Goal: Task Accomplishment & Management: Manage account settings

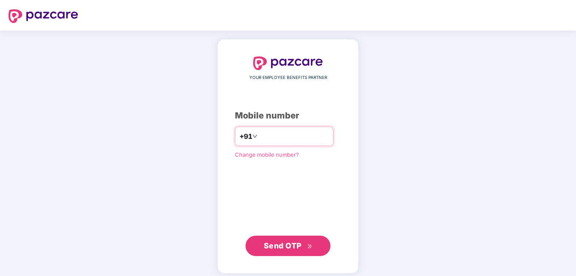
type input "**********"
click at [235, 183] on div "**********" at bounding box center [288, 157] width 106 height 200
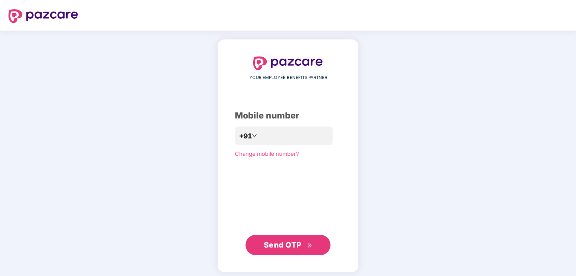
click at [292, 244] on span "Send OTP" at bounding box center [283, 245] width 38 height 9
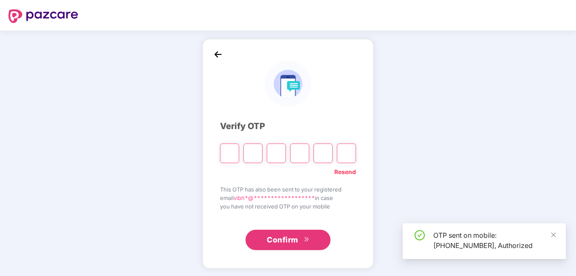
type input "*"
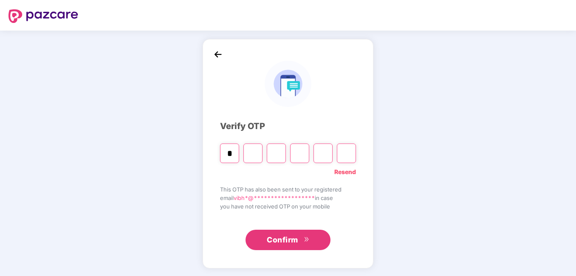
type input "*"
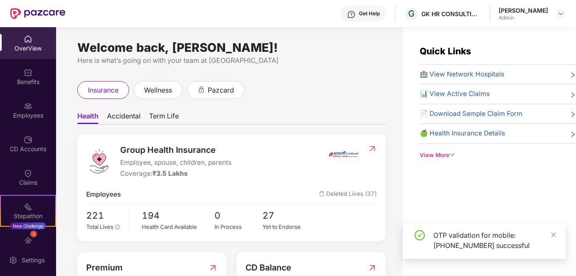
click at [523, 13] on div "[PERSON_NAME]" at bounding box center [523, 10] width 49 height 8
click at [541, 13] on div "[PERSON_NAME]" at bounding box center [523, 10] width 49 height 8
click at [554, 6] on div "Get Help G GK HR CONSULTING INDIA PRIVATE LIMITED [PERSON_NAME] Admin" at bounding box center [315, 13] width 501 height 27
click at [558, 10] on img at bounding box center [561, 13] width 7 height 7
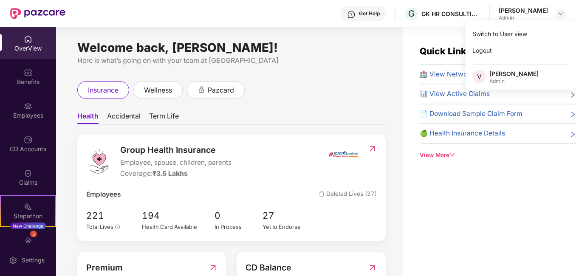
click at [519, 76] on div "[PERSON_NAME]" at bounding box center [514, 74] width 49 height 8
click at [551, 13] on div "[PERSON_NAME] Admin" at bounding box center [532, 13] width 67 height 15
click at [559, 14] on img at bounding box center [561, 13] width 7 height 7
click at [529, 35] on div "Switch to User view" at bounding box center [521, 34] width 111 height 17
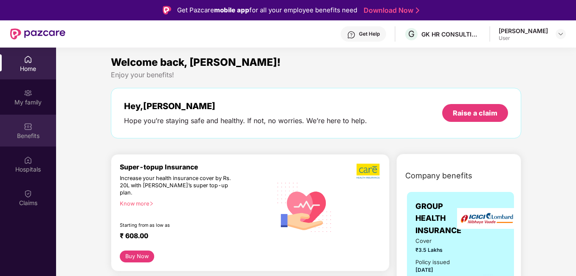
click at [24, 125] on img at bounding box center [28, 126] width 9 height 9
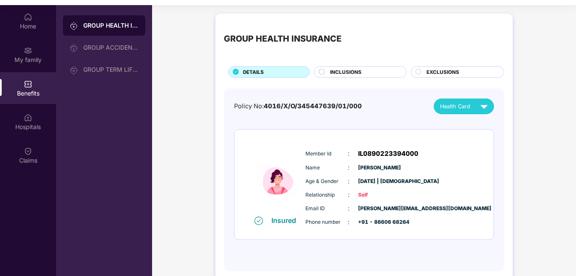
click at [483, 99] on img at bounding box center [484, 106] width 15 height 15
click at [460, 129] on div "[PERSON_NAME]" at bounding box center [465, 126] width 55 height 9
click at [105, 51] on div "GROUP ACCIDENTAL INSURANCE" at bounding box center [104, 47] width 82 height 20
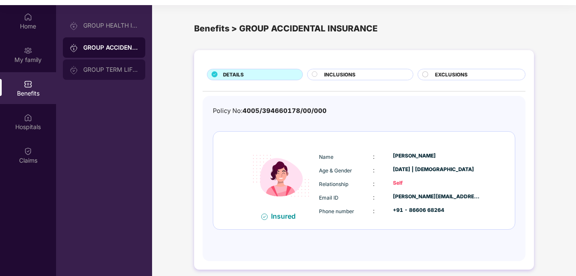
click at [125, 70] on div "GROUP TERM LIFE INSURANCE" at bounding box center [110, 69] width 55 height 7
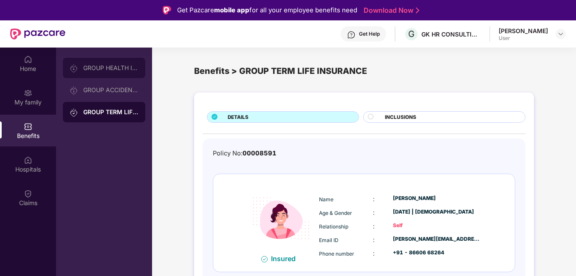
click at [108, 65] on div "GROUP HEALTH INSURANCE" at bounding box center [110, 68] width 55 height 7
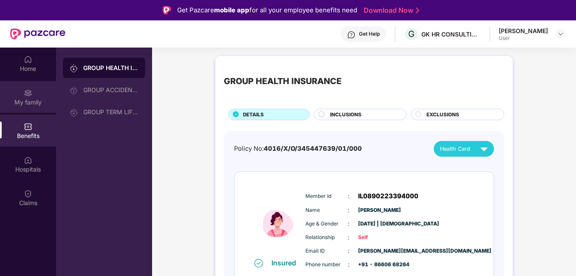
click at [36, 99] on div "My family" at bounding box center [28, 102] width 56 height 9
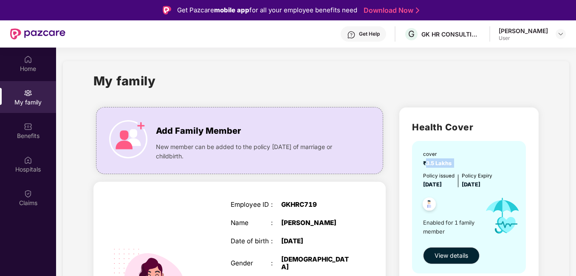
drag, startPoint x: 446, startPoint y: 162, endPoint x: 420, endPoint y: 196, distance: 42.5
click at [426, 166] on div "cover ₹3.5 Lakhs" at bounding box center [470, 158] width 94 height 17
copy span "3.5 Lakhs"
click at [533, 155] on div "Health Cover cover ₹3.5 Lakhs Policy issued [DATE] Policy Expiry [DATE] Enabled…" at bounding box center [469, 206] width 139 height 196
click at [522, 36] on div "User" at bounding box center [523, 38] width 49 height 7
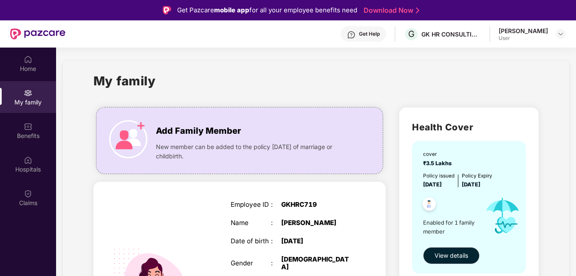
click at [545, 31] on div "[PERSON_NAME]" at bounding box center [523, 31] width 49 height 8
click at [562, 33] on img at bounding box center [561, 34] width 7 height 7
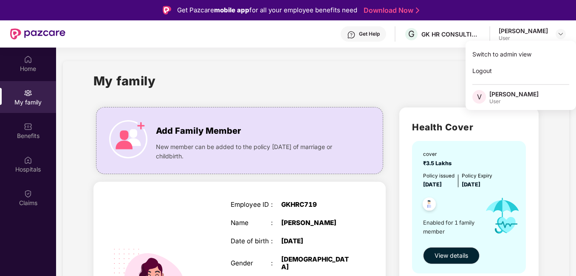
click at [510, 99] on div "User" at bounding box center [514, 101] width 49 height 7
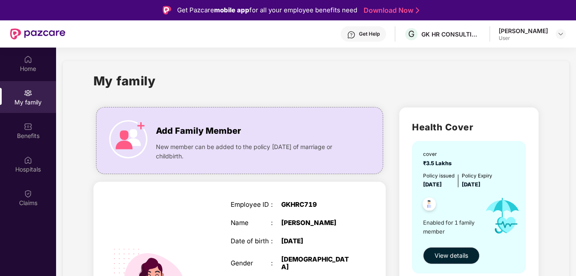
click at [490, 95] on div "My family" at bounding box center [317, 85] width 446 height 29
click at [549, 38] on div "[PERSON_NAME] User" at bounding box center [532, 34] width 67 height 15
click at [560, 31] on img at bounding box center [561, 34] width 7 height 7
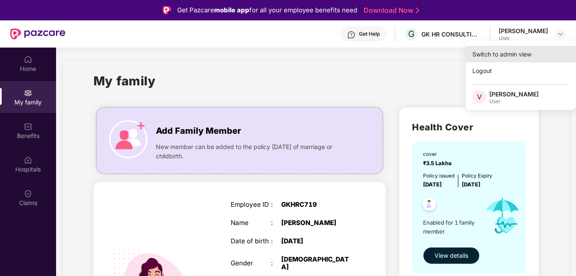
click at [510, 59] on div "Switch to admin view" at bounding box center [521, 54] width 111 height 17
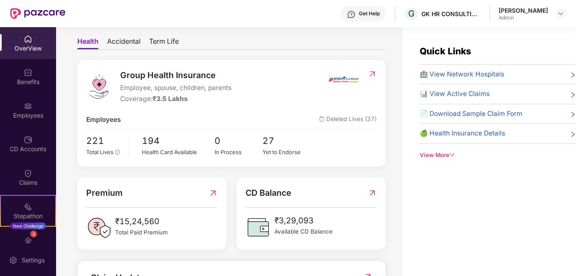
scroll to position [85, 0]
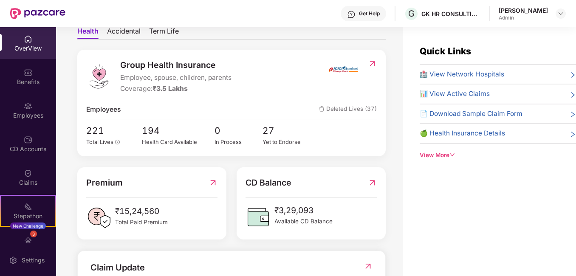
click at [554, 11] on div "[PERSON_NAME] Admin" at bounding box center [532, 13] width 67 height 15
click at [559, 13] on img at bounding box center [561, 13] width 7 height 7
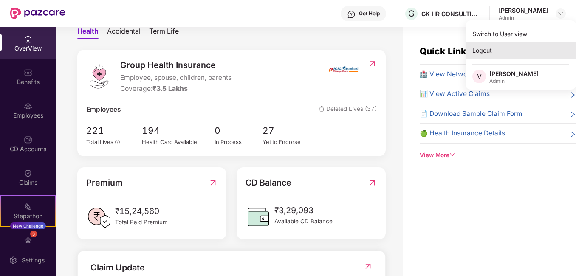
click at [486, 52] on div "Logout" at bounding box center [521, 50] width 111 height 17
